Goal: Information Seeking & Learning: Understand process/instructions

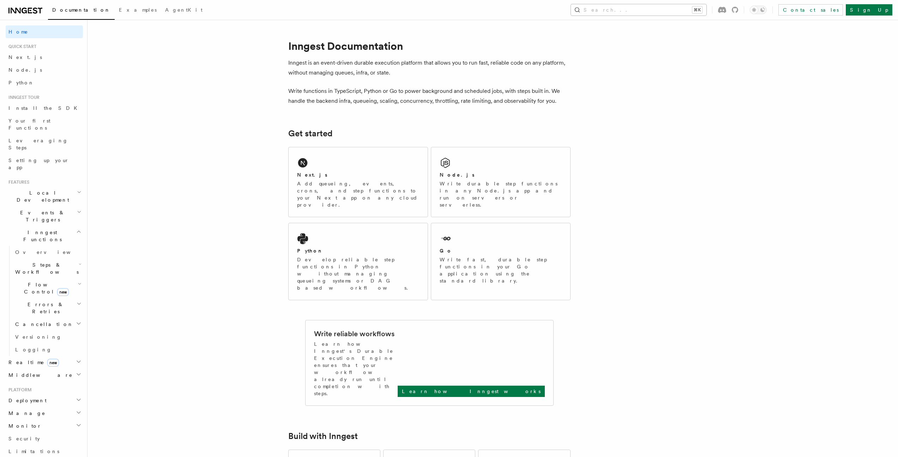
click at [650, 11] on button "Search... ⌘K" at bounding box center [639, 9] width 136 height 11
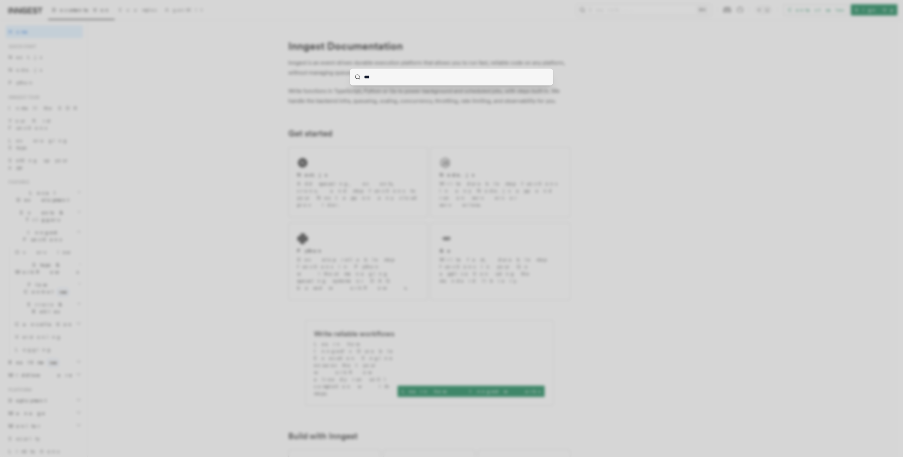
type input "***"
click at [167, 135] on div "***" at bounding box center [451, 228] width 903 height 457
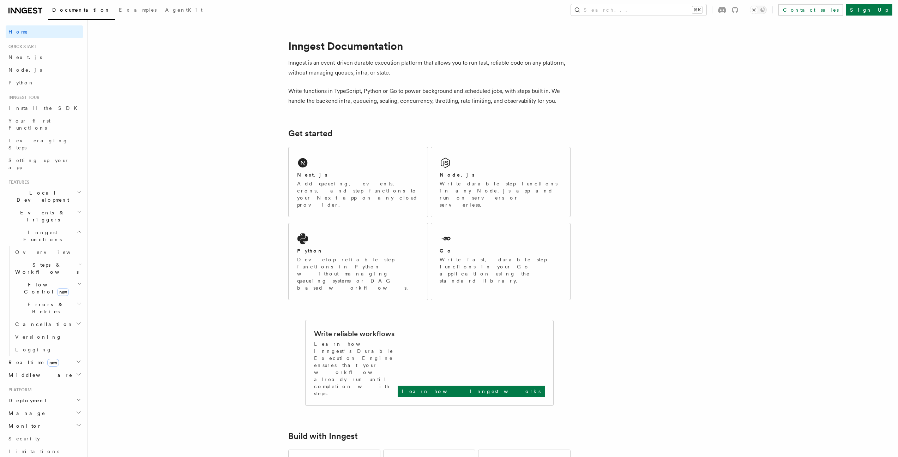
click at [34, 189] on span "Local Development" at bounding box center [41, 196] width 71 height 14
click at [32, 210] on span "Overview" at bounding box center [51, 213] width 73 height 6
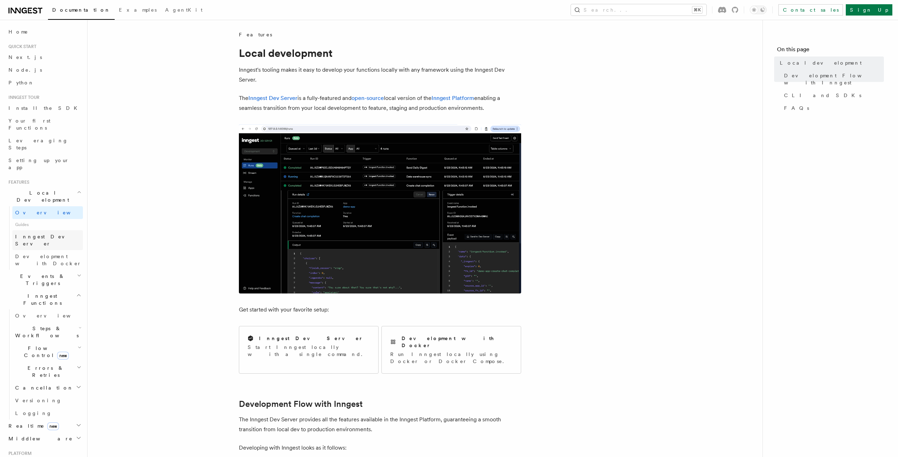
click at [43, 234] on span "Inngest Dev Server" at bounding box center [45, 240] width 60 height 13
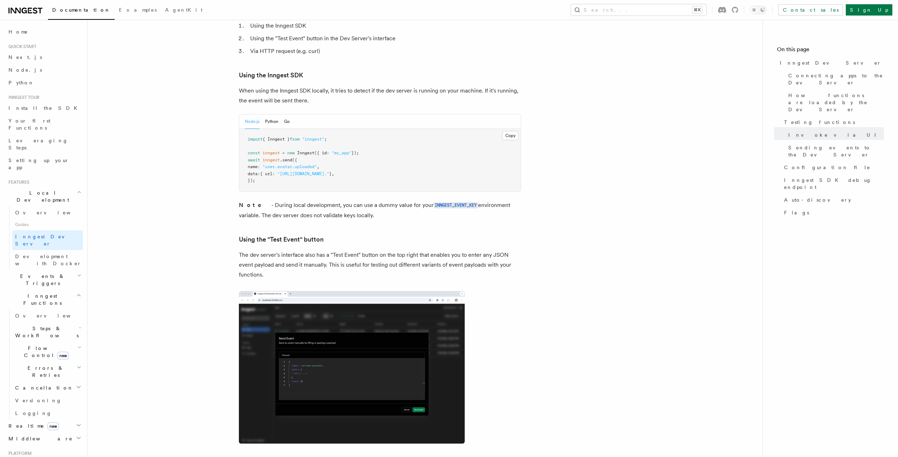
scroll to position [1263, 0]
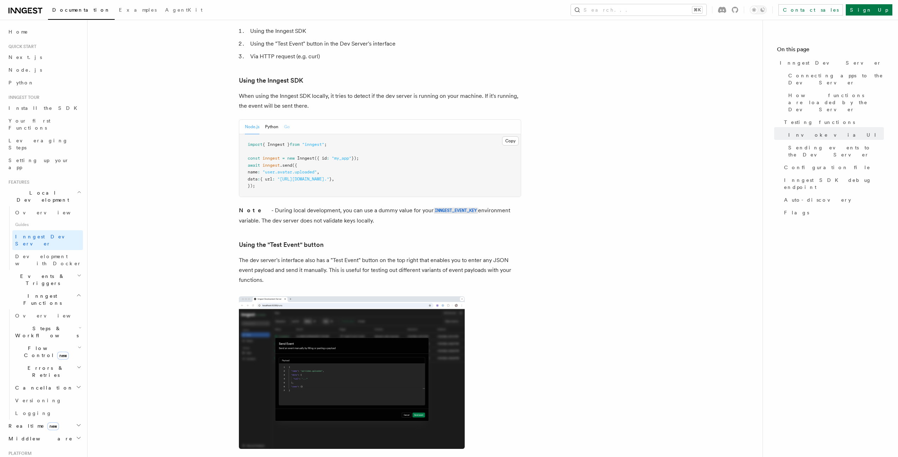
click at [288, 120] on button "Go" at bounding box center [287, 127] width 6 height 14
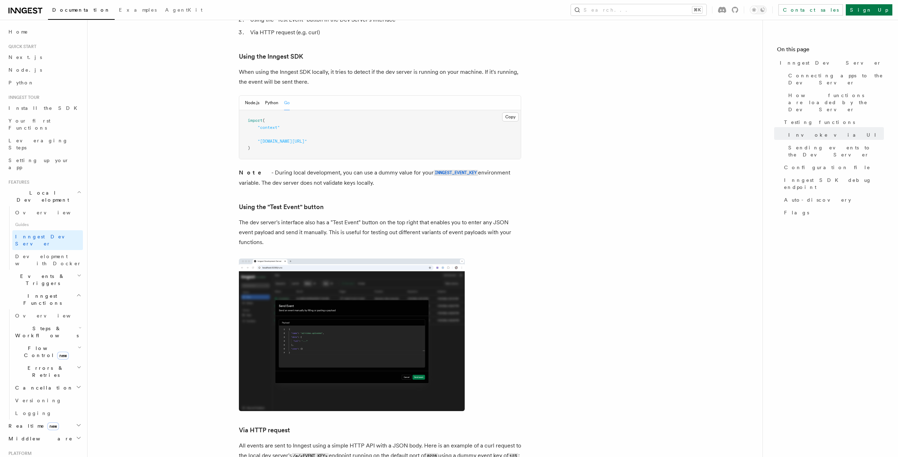
scroll to position [1286, 0]
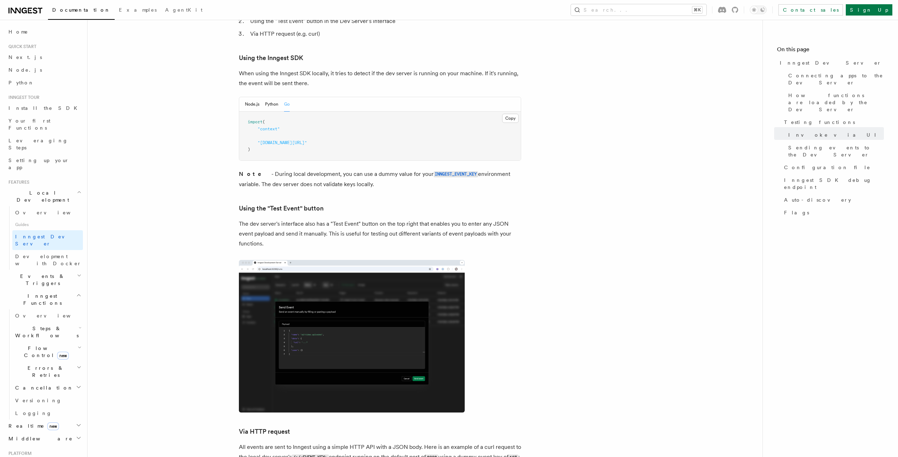
click at [278, 128] on pre "import ( "context" "github.com/inngest/inngestgo" )" at bounding box center [380, 136] width 282 height 49
click at [270, 97] on button "Python" at bounding box center [271, 104] width 13 height 14
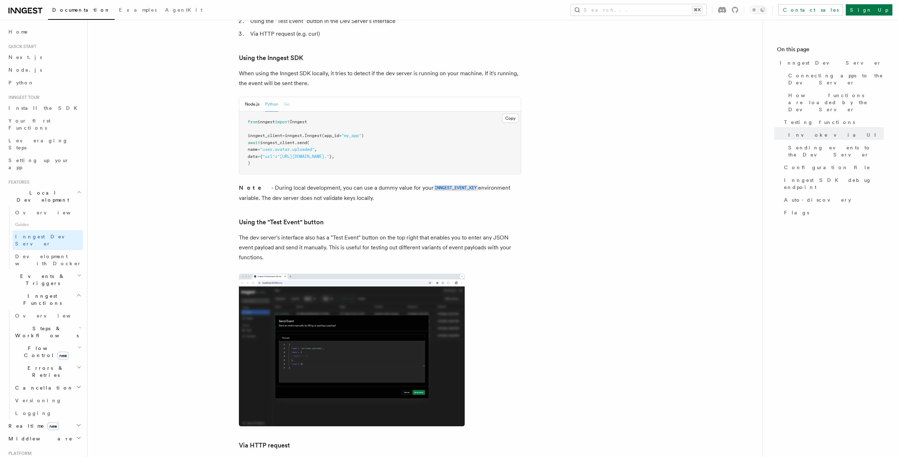
click at [289, 97] on button "Go" at bounding box center [287, 104] width 6 height 14
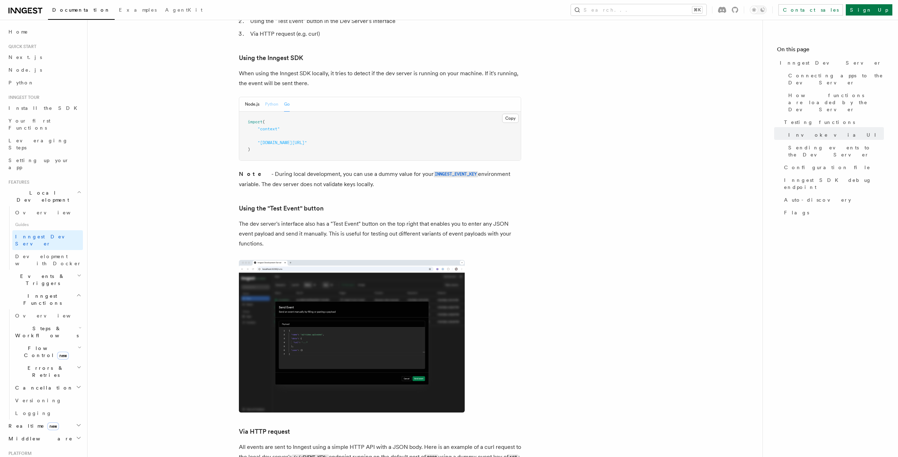
click at [271, 97] on button "Python" at bounding box center [271, 104] width 13 height 14
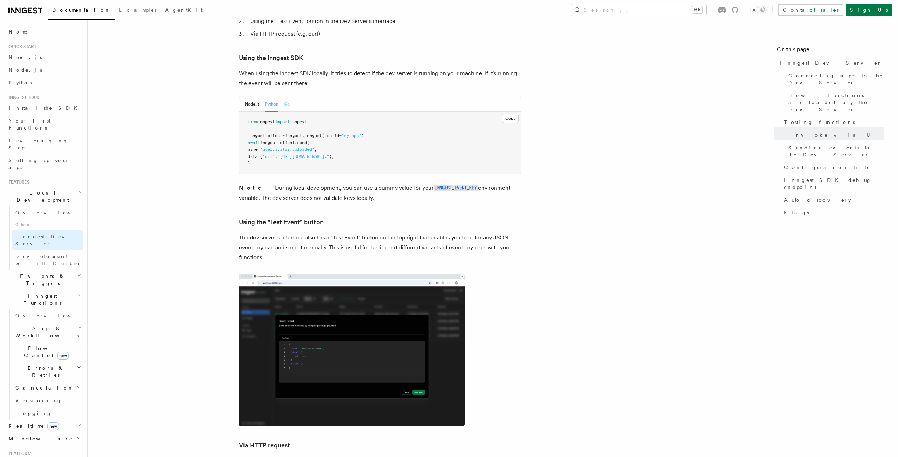
click at [286, 97] on button "Go" at bounding box center [287, 104] width 6 height 14
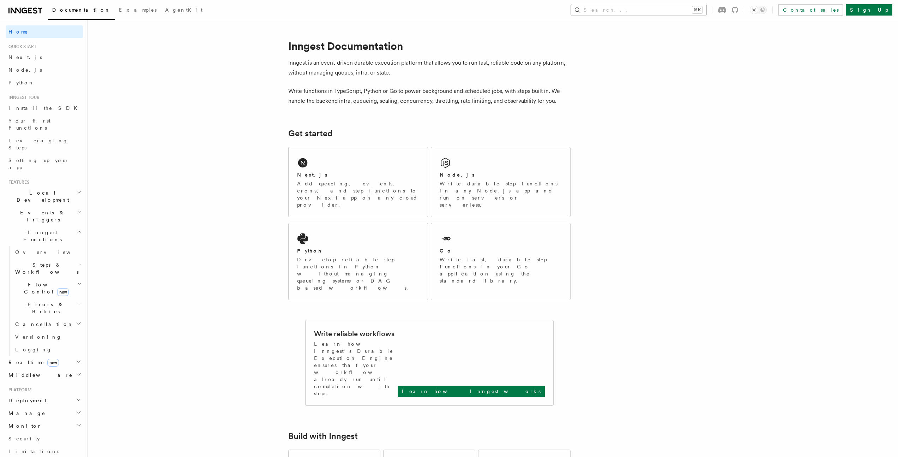
click at [663, 9] on button "Search... ⌘K" at bounding box center [639, 9] width 136 height 11
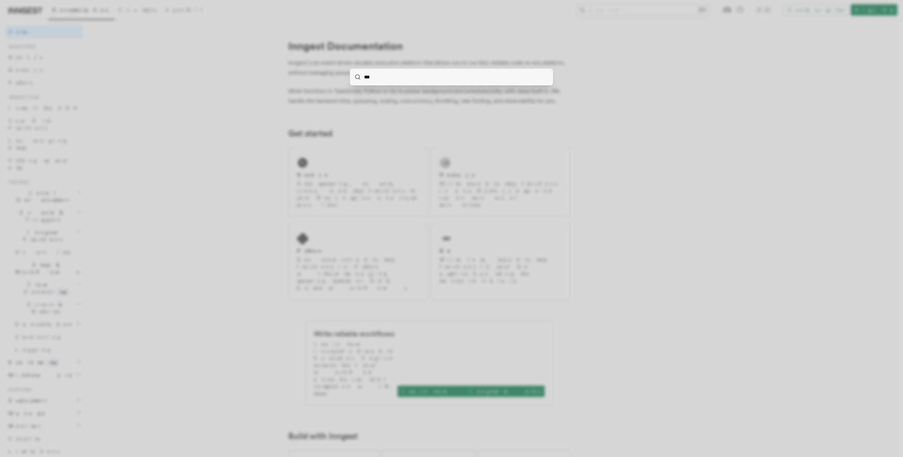
type input "***"
click at [249, 172] on div "***" at bounding box center [451, 228] width 903 height 457
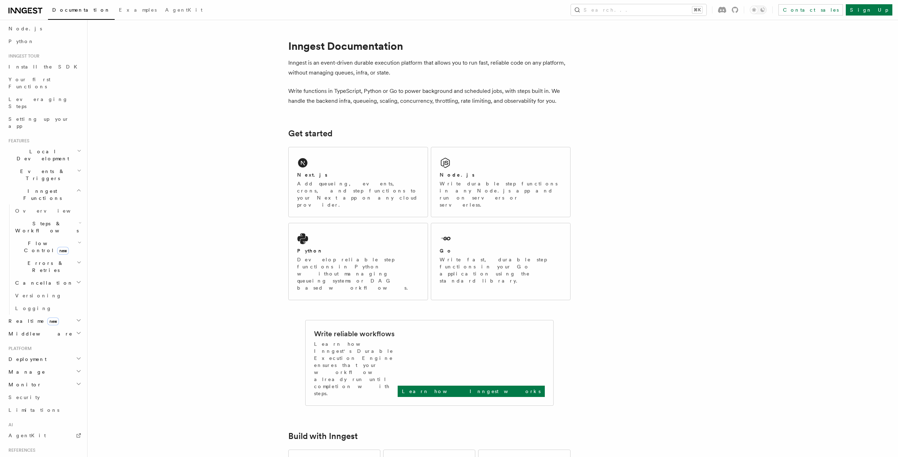
scroll to position [56, 0]
click at [42, 133] on span "Local Development" at bounding box center [41, 140] width 71 height 14
click at [35, 177] on span "Inngest Dev Server" at bounding box center [45, 183] width 60 height 13
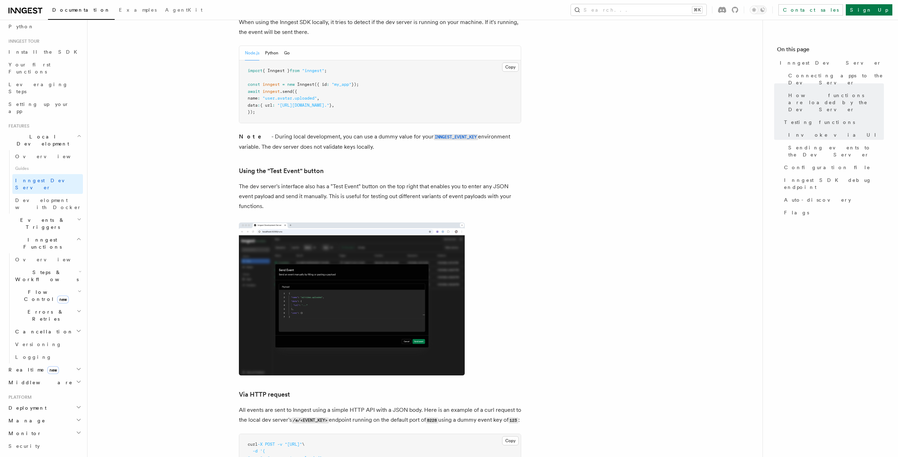
scroll to position [1184, 0]
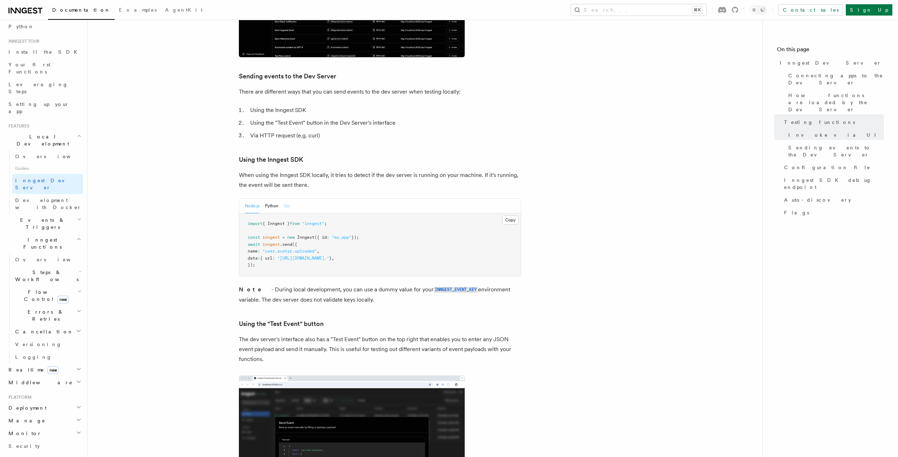
click at [286, 199] on button "Go" at bounding box center [287, 206] width 6 height 14
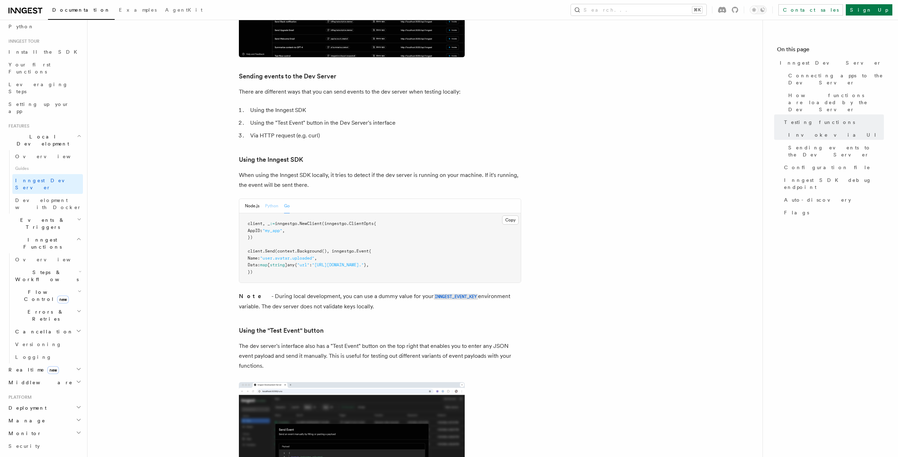
click at [273, 199] on button "Python" at bounding box center [271, 206] width 13 height 14
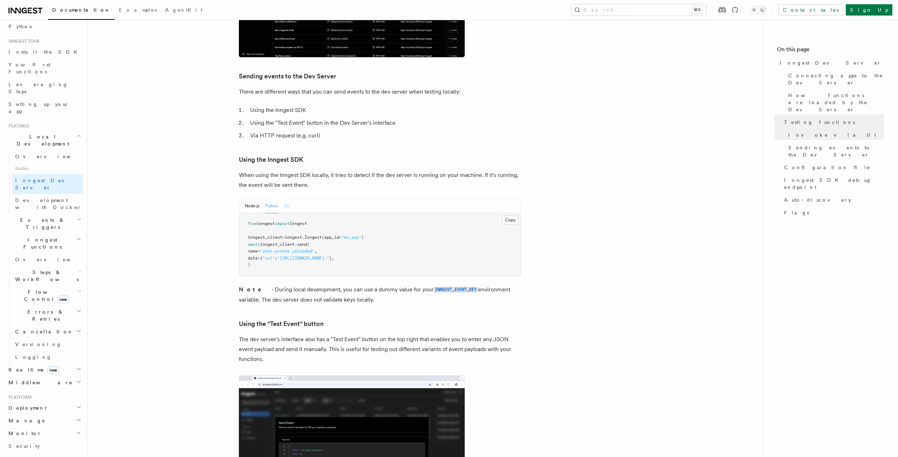
click at [287, 199] on button "Go" at bounding box center [287, 206] width 6 height 14
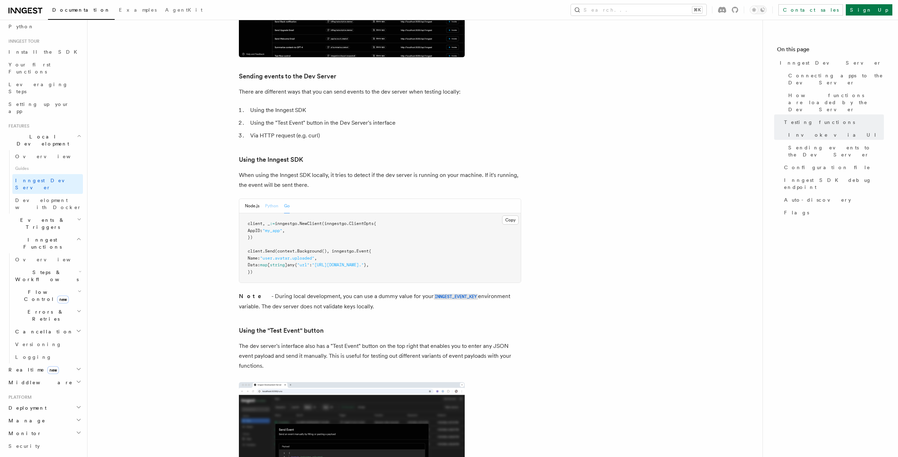
click at [272, 199] on button "Python" at bounding box center [271, 206] width 13 height 14
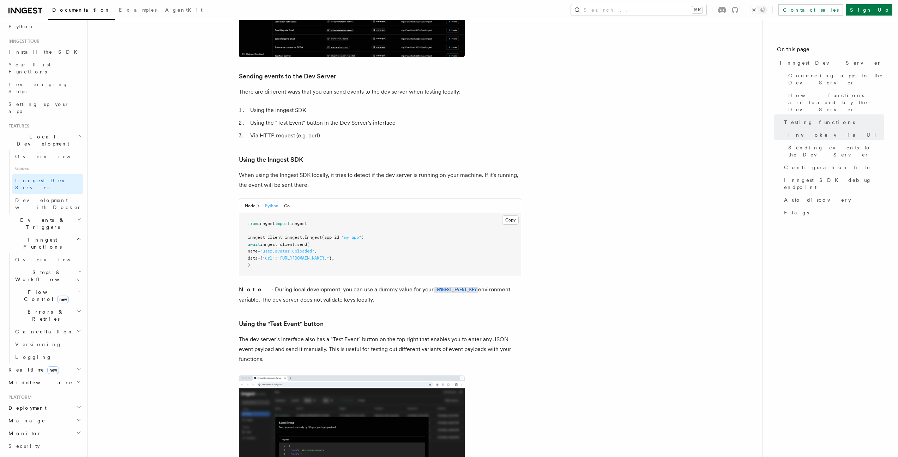
click at [283, 199] on div "Node.js Python Go" at bounding box center [267, 206] width 45 height 14
click at [285, 199] on button "Go" at bounding box center [287, 206] width 6 height 14
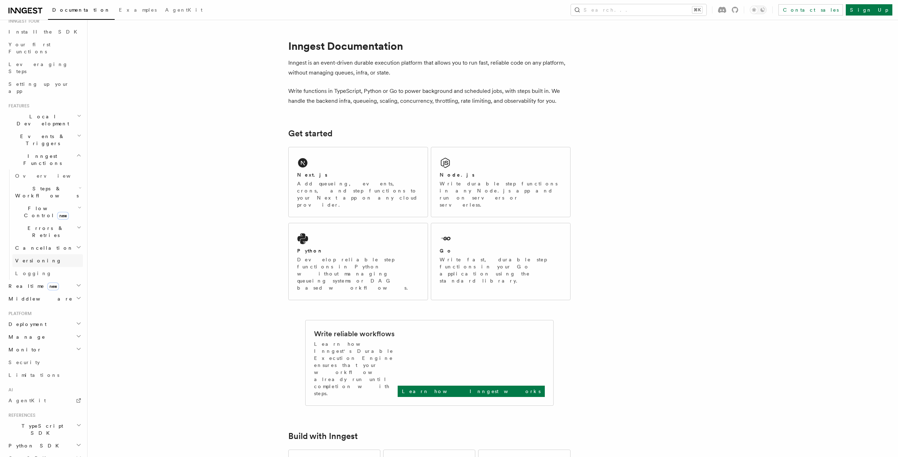
scroll to position [108, 0]
click at [34, 121] on span "Inngest Functions" at bounding box center [41, 128] width 71 height 14
click at [32, 170] on span "Local Development" at bounding box center [41, 177] width 71 height 14
click at [33, 215] on span "Inngest Dev Server" at bounding box center [45, 221] width 60 height 13
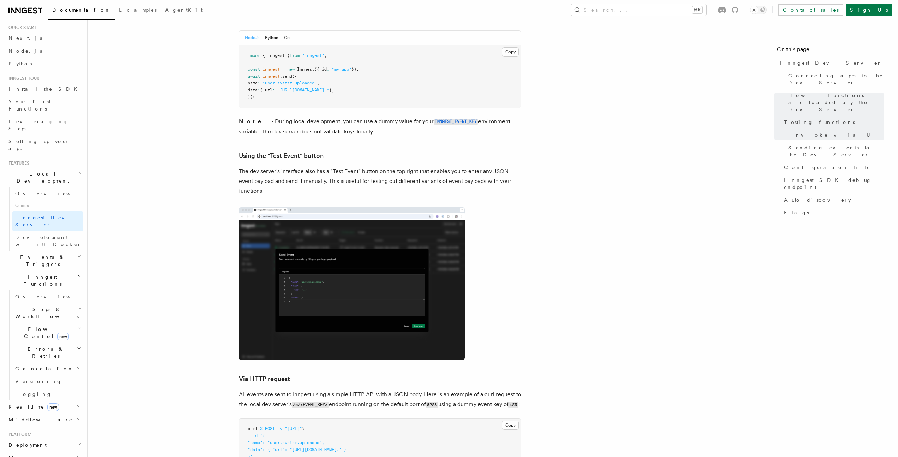
scroll to position [1110, 0]
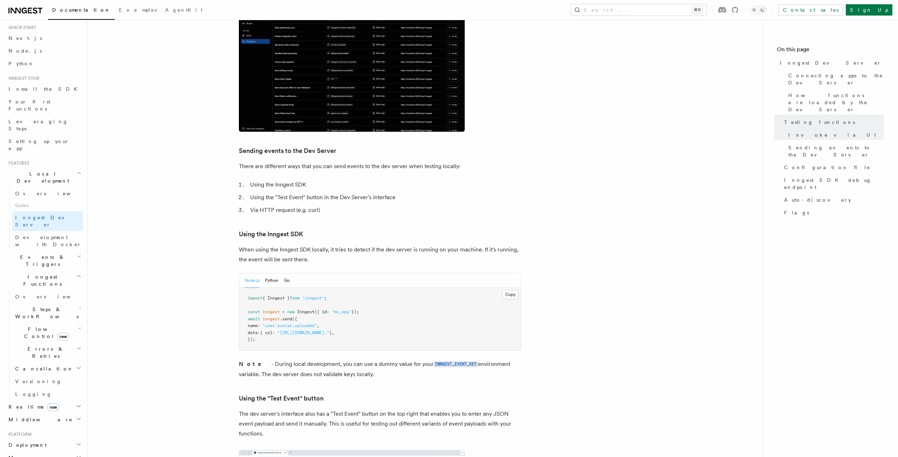
click at [291, 273] on div "Node.js Python Go" at bounding box center [380, 280] width 282 height 14
click at [289, 273] on button "Go" at bounding box center [287, 280] width 6 height 14
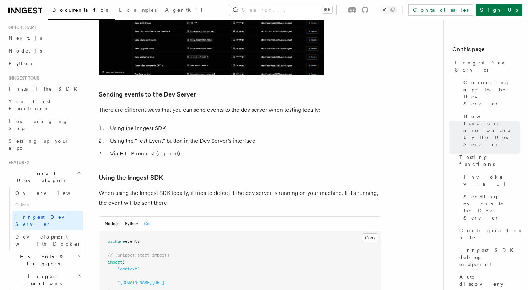
scroll to position [19, 0]
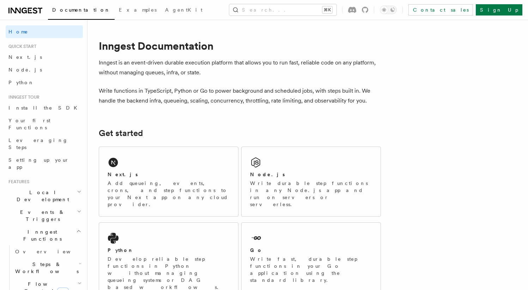
click at [46, 189] on span "Local Development" at bounding box center [41, 196] width 71 height 14
click at [38, 230] on link "Inngest Dev Server" at bounding box center [47, 240] width 71 height 20
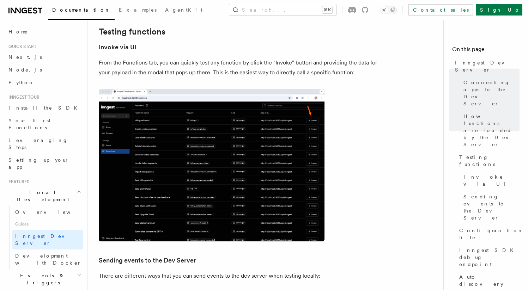
scroll to position [1154, 0]
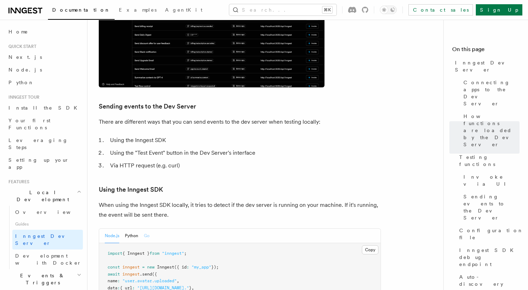
click at [144, 229] on button "Go" at bounding box center [147, 236] width 6 height 14
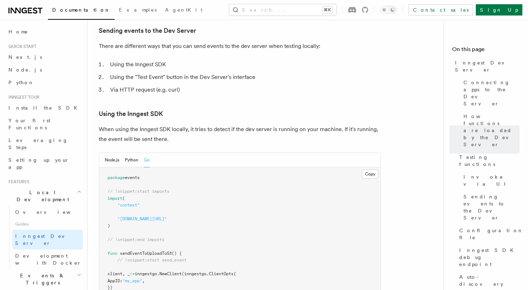
scroll to position [1232, 0]
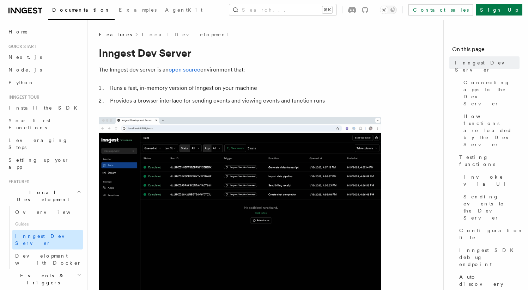
click at [50, 234] on span "Inngest Dev Server" at bounding box center [45, 240] width 60 height 13
